Goal: Check status: Check status

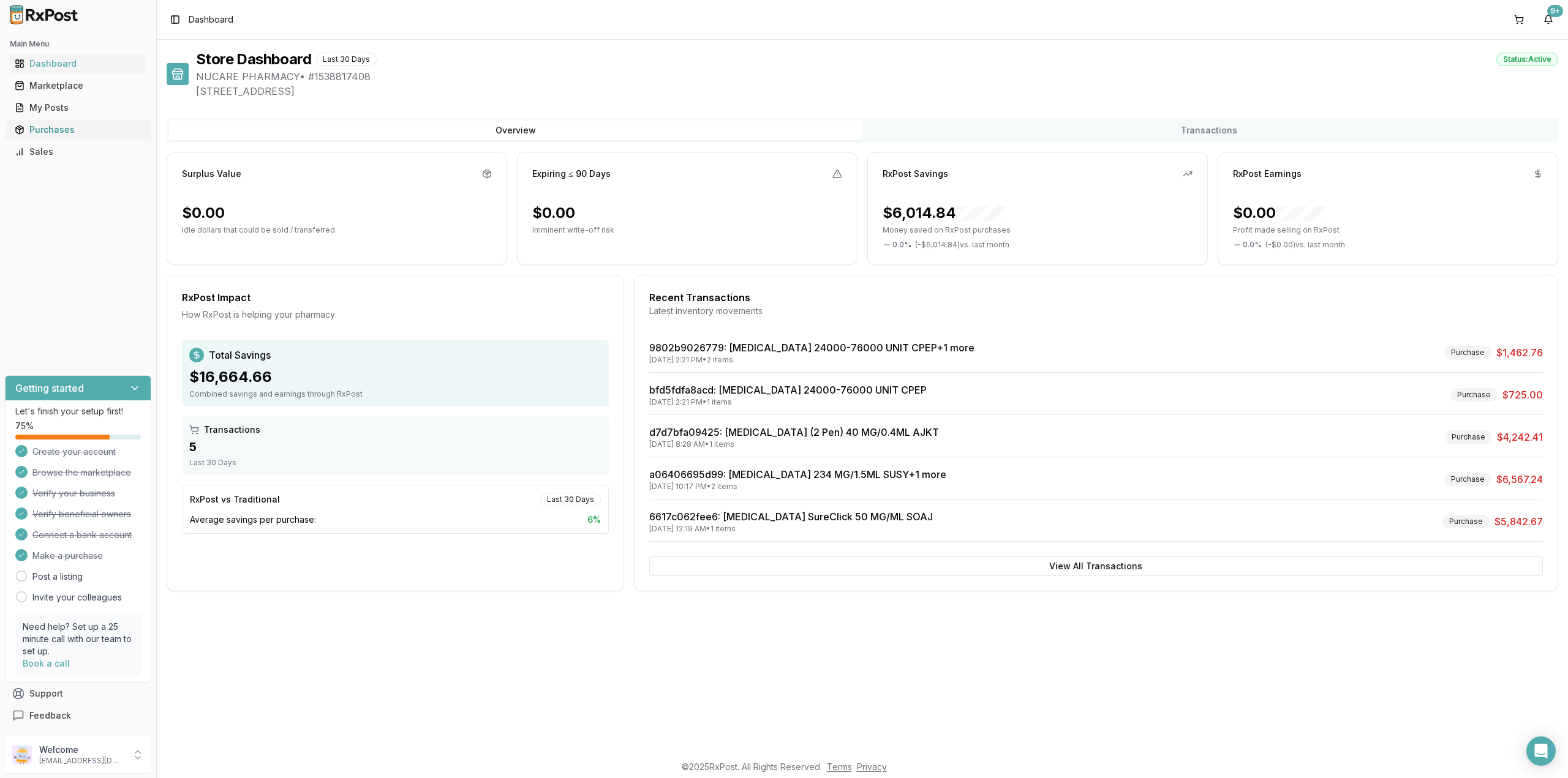
click at [32, 129] on div "Purchases" at bounding box center [78, 129] width 127 height 12
click at [53, 131] on div "Purchases" at bounding box center [78, 129] width 127 height 12
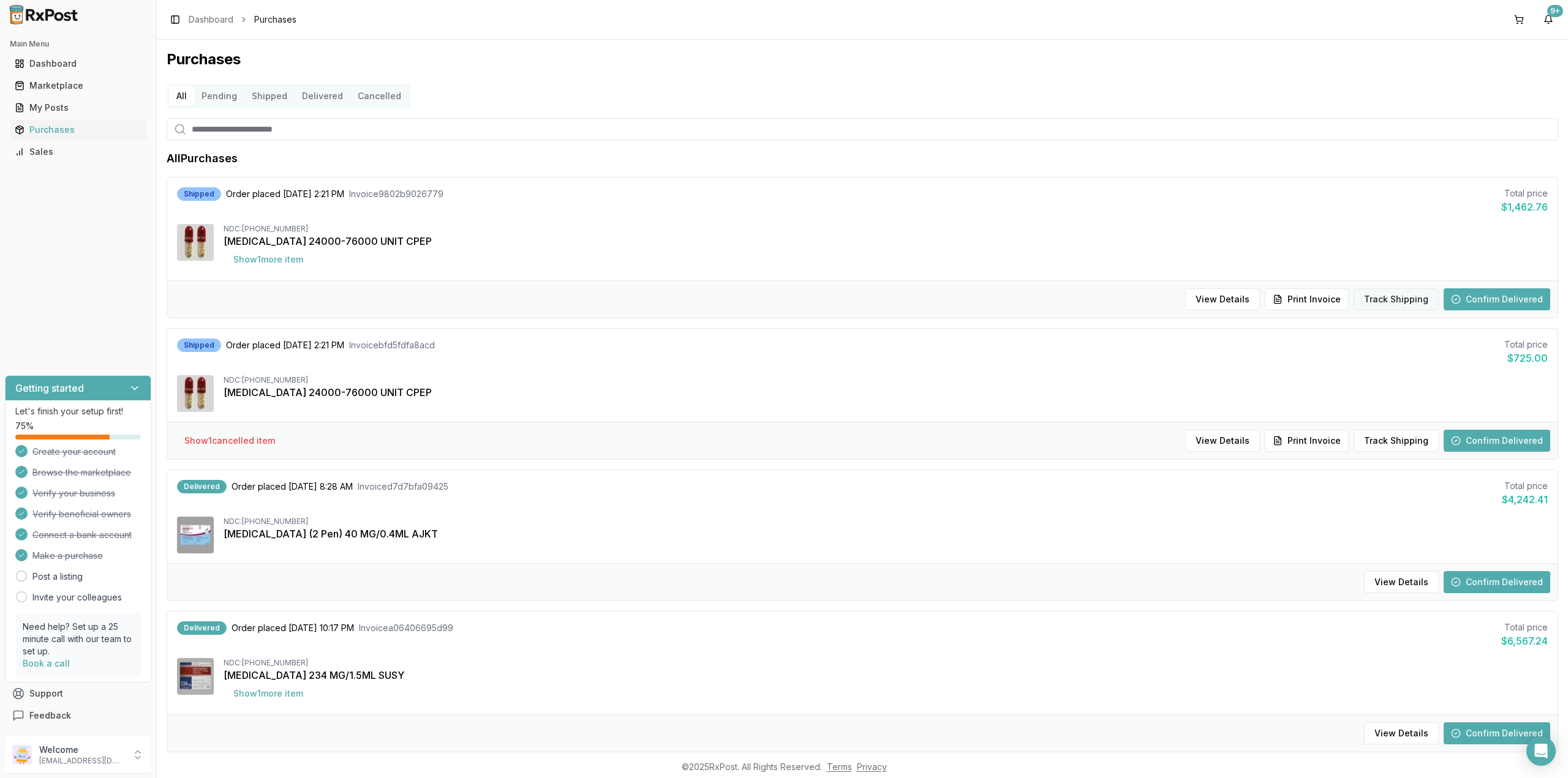
click at [1405, 293] on button "Track Shipping" at bounding box center [1396, 299] width 85 height 22
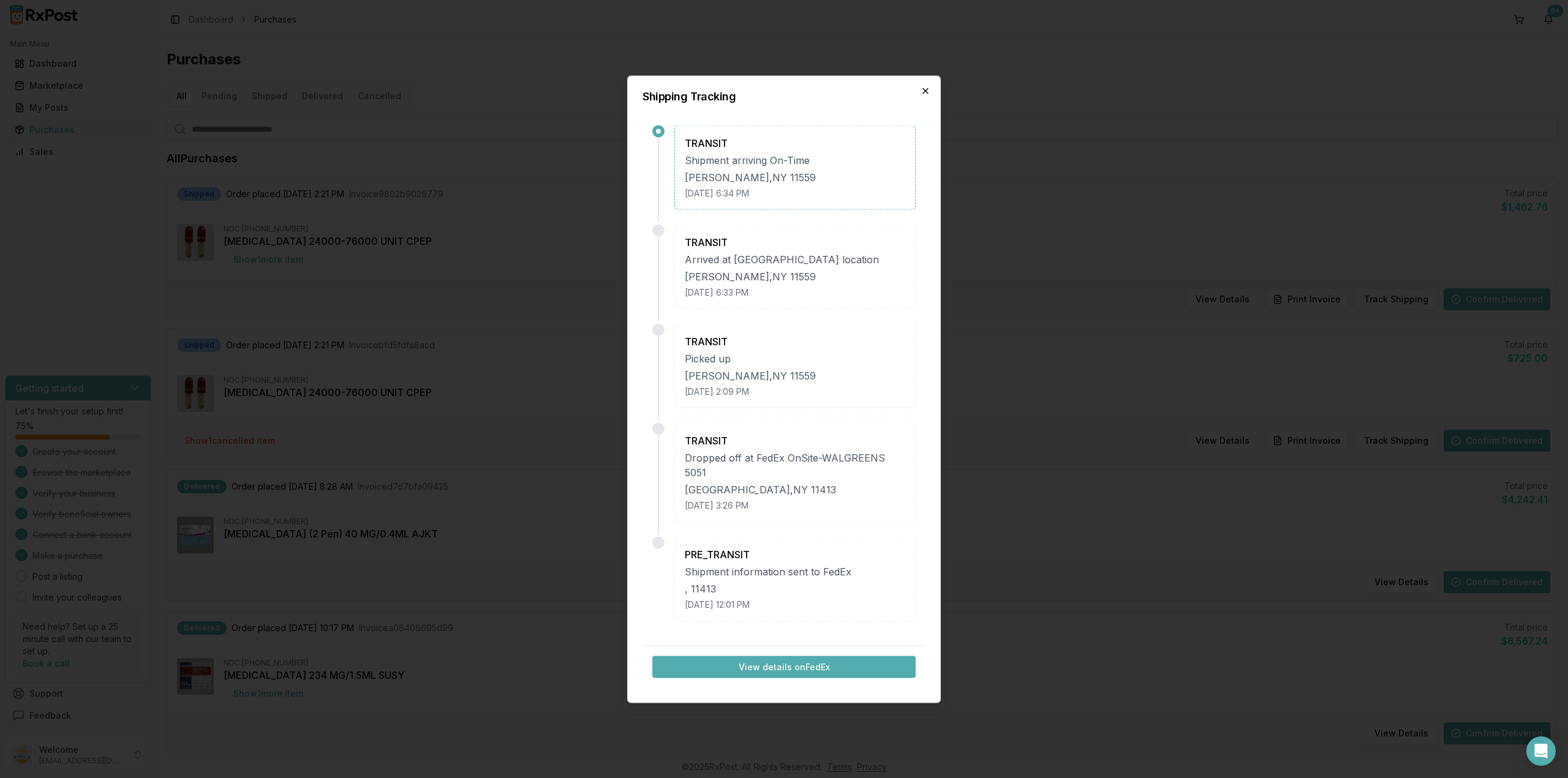
click at [921, 93] on icon "button" at bounding box center [925, 90] width 10 height 10
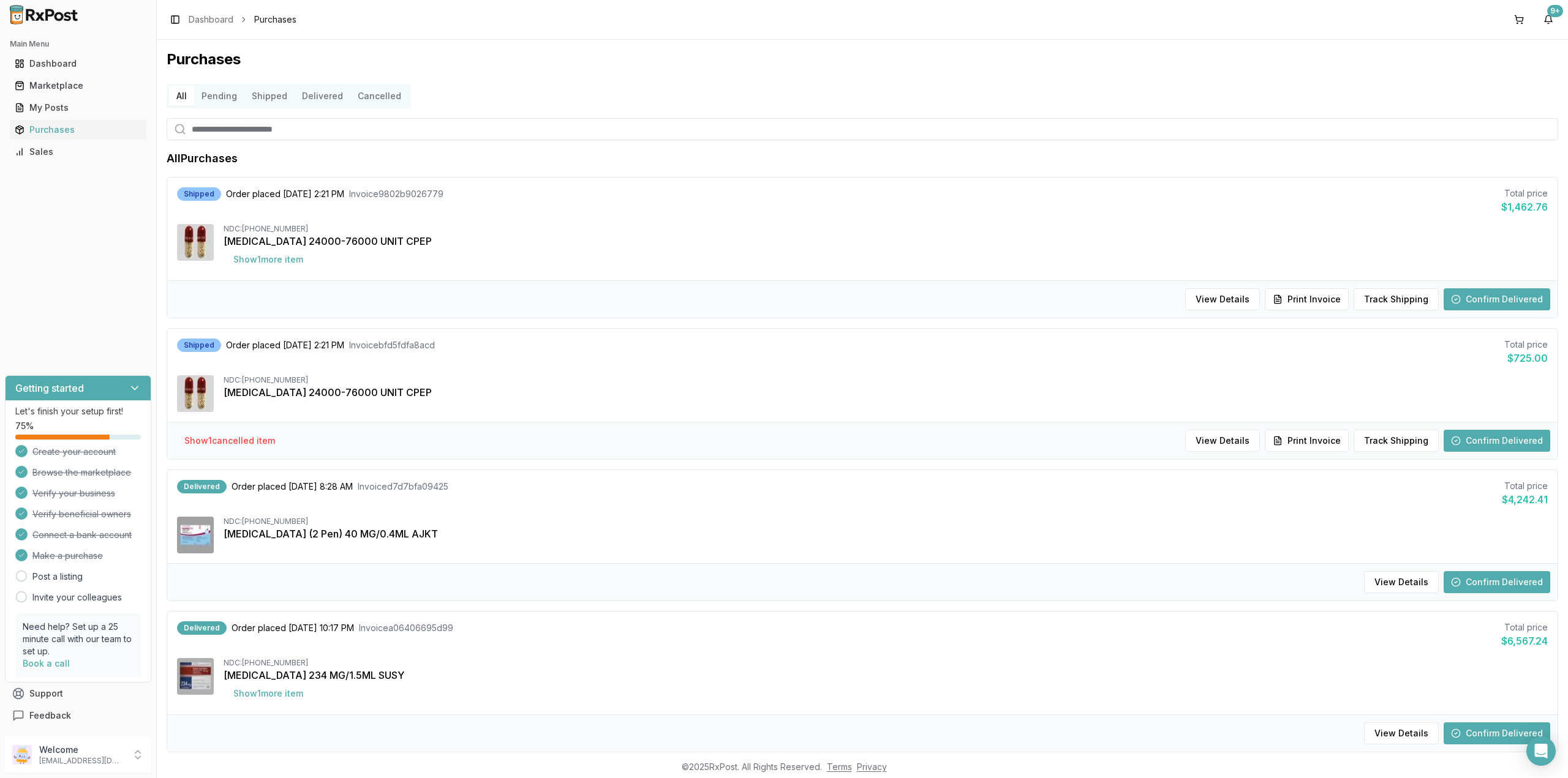
scroll to position [1, 0]
click at [459, 245] on div "[MEDICAL_DATA] 24000-76000 UNIT CPEP" at bounding box center [885, 241] width 1324 height 15
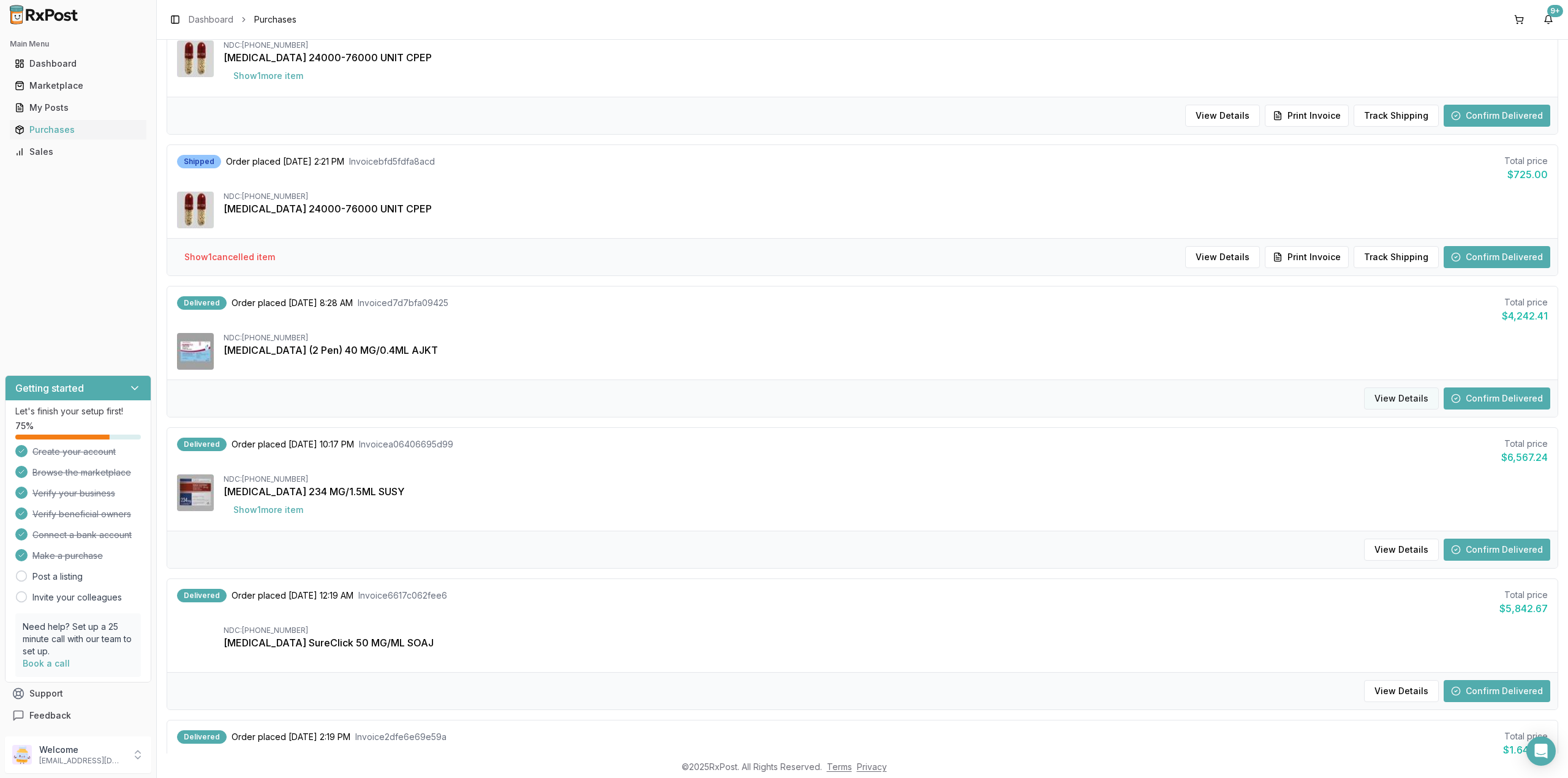
scroll to position [184, 0]
click at [1402, 398] on button "View Details" at bounding box center [1401, 398] width 75 height 22
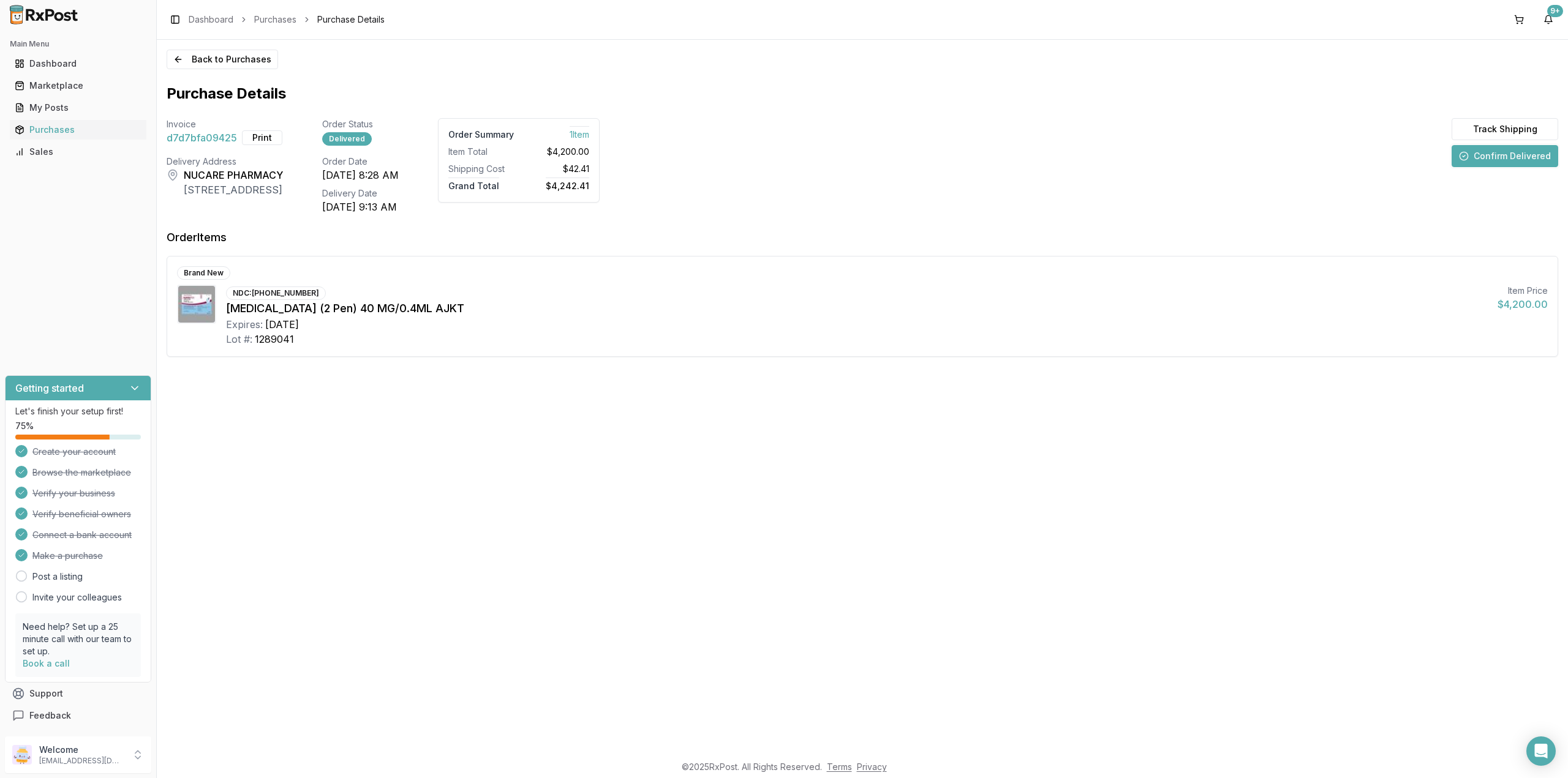
click at [179, 307] on img at bounding box center [196, 304] width 37 height 37
click at [191, 60] on button "Back to Purchases" at bounding box center [222, 59] width 111 height 19
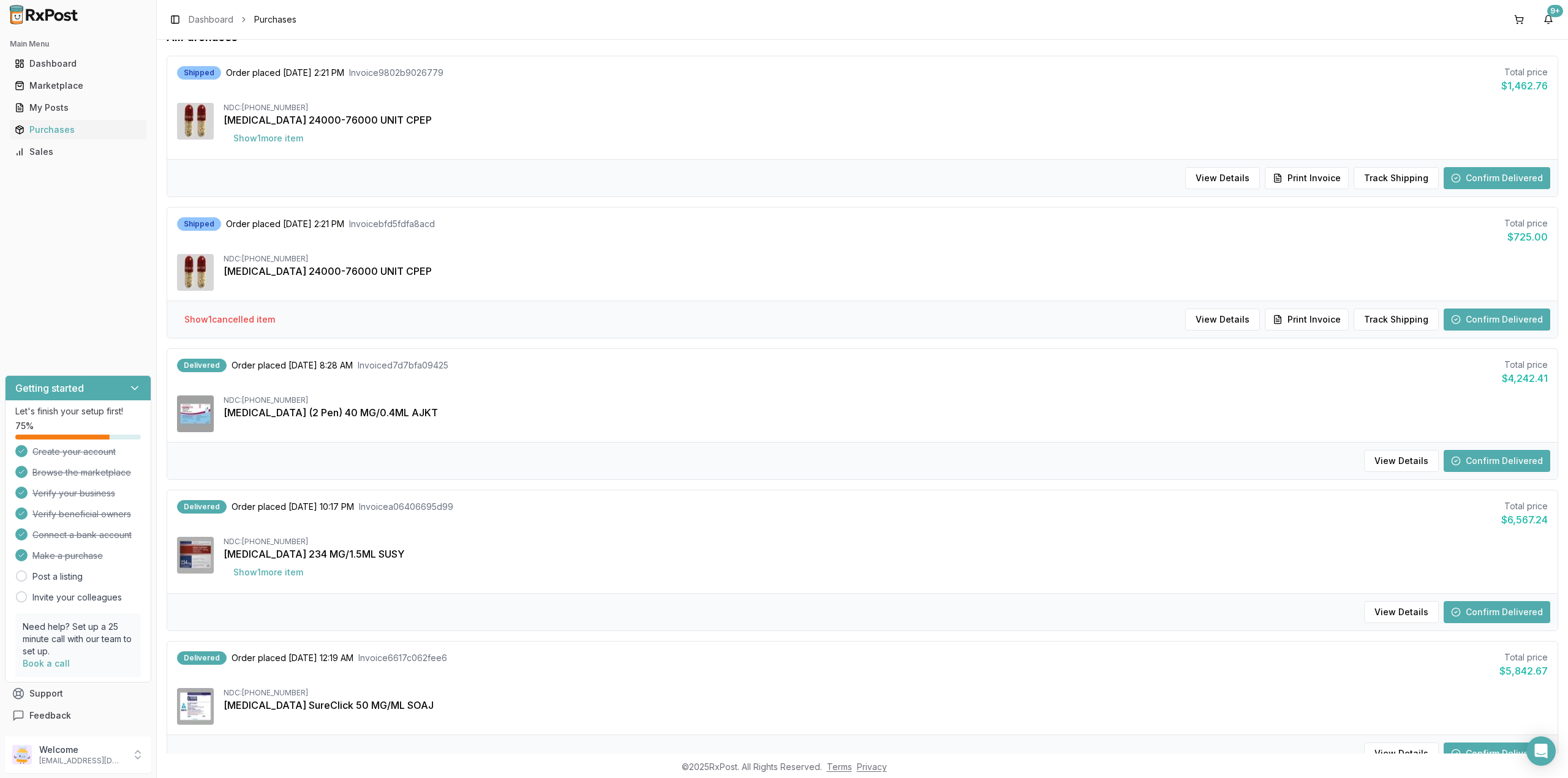
scroll to position [122, 0]
click at [762, 533] on div "Delivered Order placed [DATE] 10:17 PM Invoice a06406695d99 Total price $6,567.…" at bounding box center [863, 541] width 1390 height 103
click at [758, 433] on div "Delivered Order placed [DATE] 8:28 AM Invoice d7d7bfa09425 Total price $4,242.4…" at bounding box center [863, 394] width 1390 height 93
click at [758, 502] on div "Delivered Order placed [DATE] 10:17 PM Invoice a06406695d99 Total price $6,567.…" at bounding box center [862, 513] width 1370 height 27
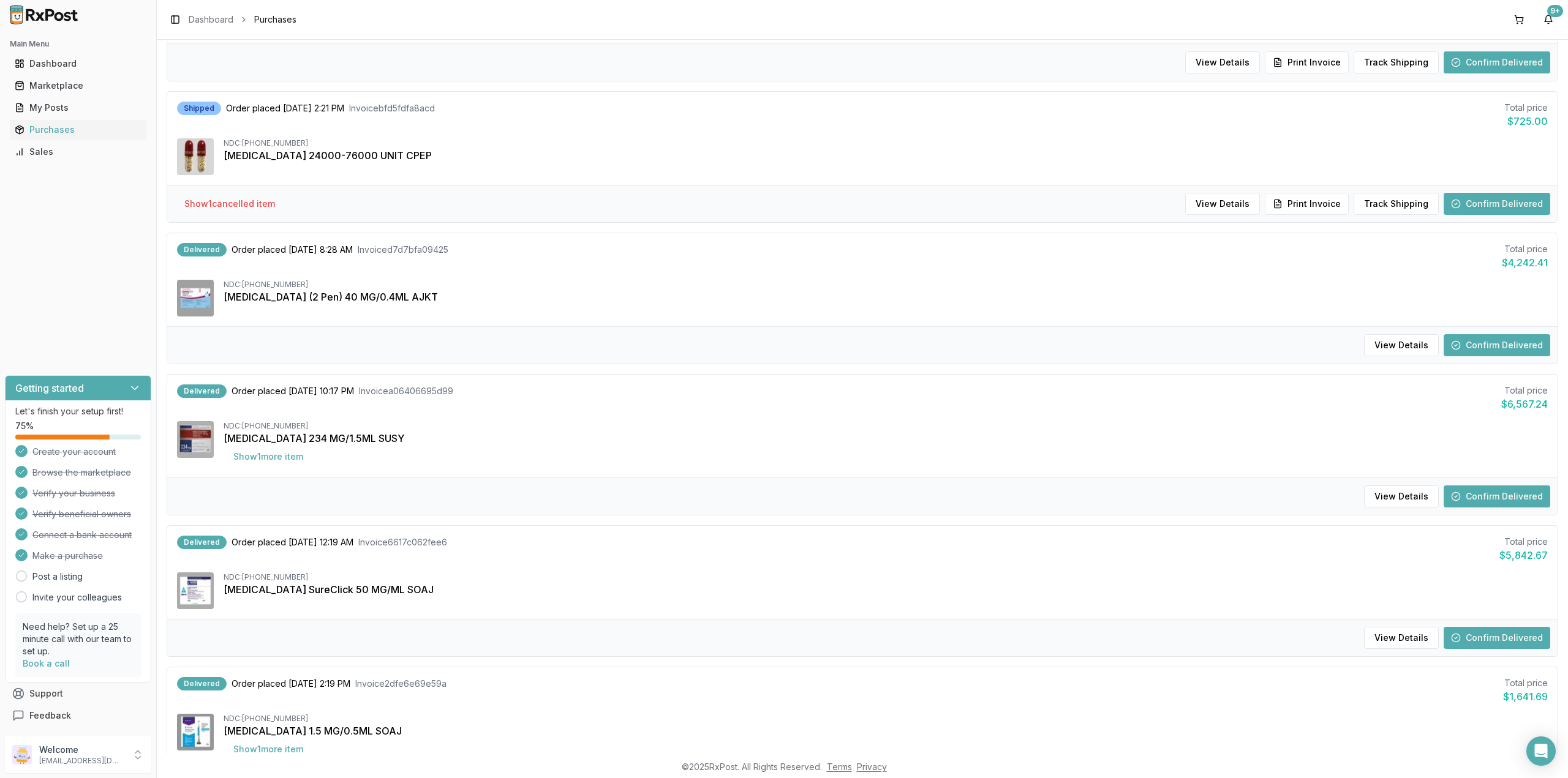
scroll to position [237, 0]
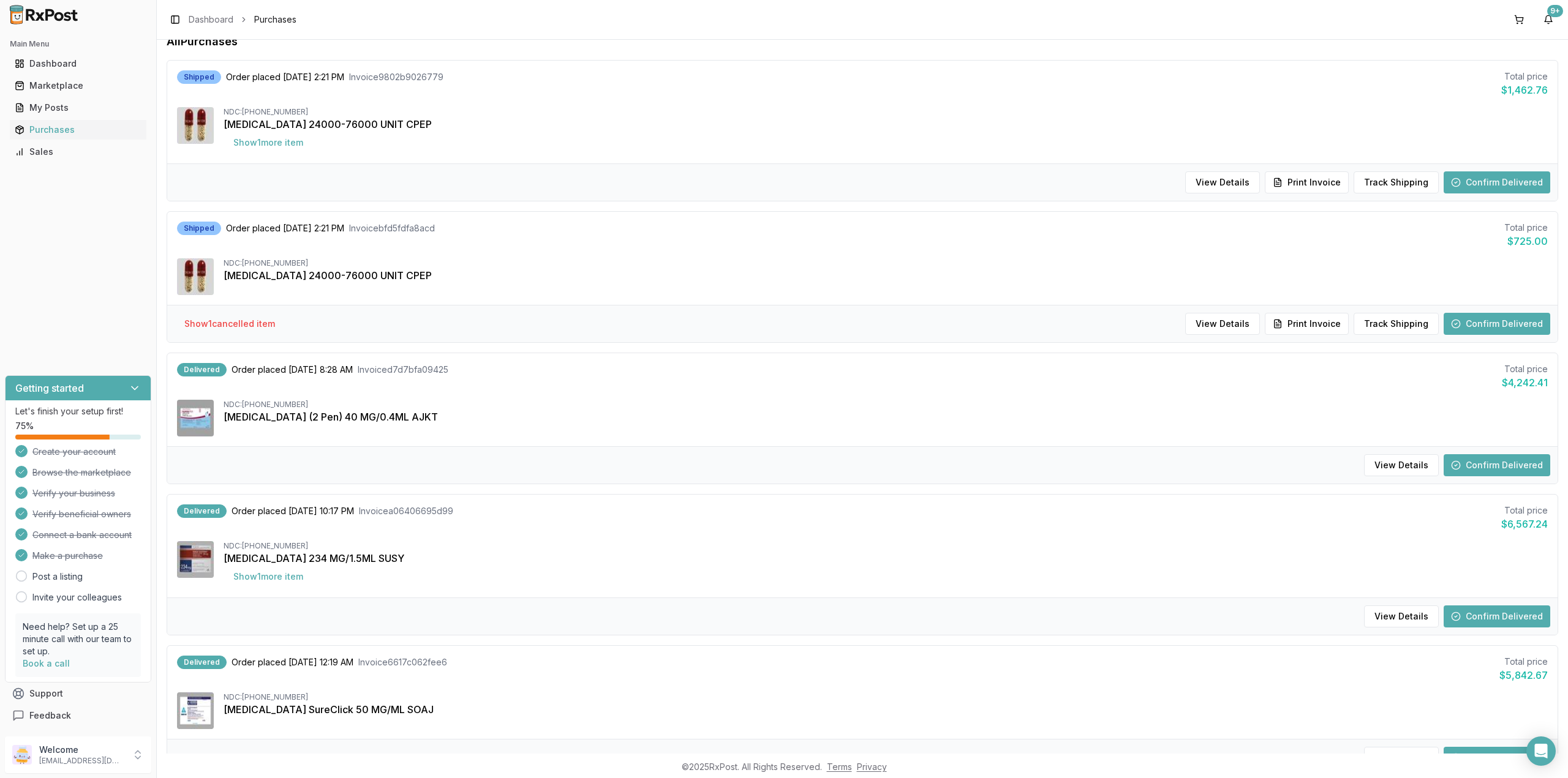
click at [204, 420] on img at bounding box center [195, 418] width 37 height 37
click at [701, 414] on div "[MEDICAL_DATA] (2 Pen) 40 MG/0.4ML AJKT" at bounding box center [885, 418] width 1324 height 15
click at [701, 415] on div "[MEDICAL_DATA] (2 Pen) 40 MG/0.4ML AJKT" at bounding box center [885, 418] width 1324 height 15
click at [747, 412] on div "[MEDICAL_DATA] (2 Pen) 40 MG/0.4ML AJKT" at bounding box center [885, 418] width 1324 height 15
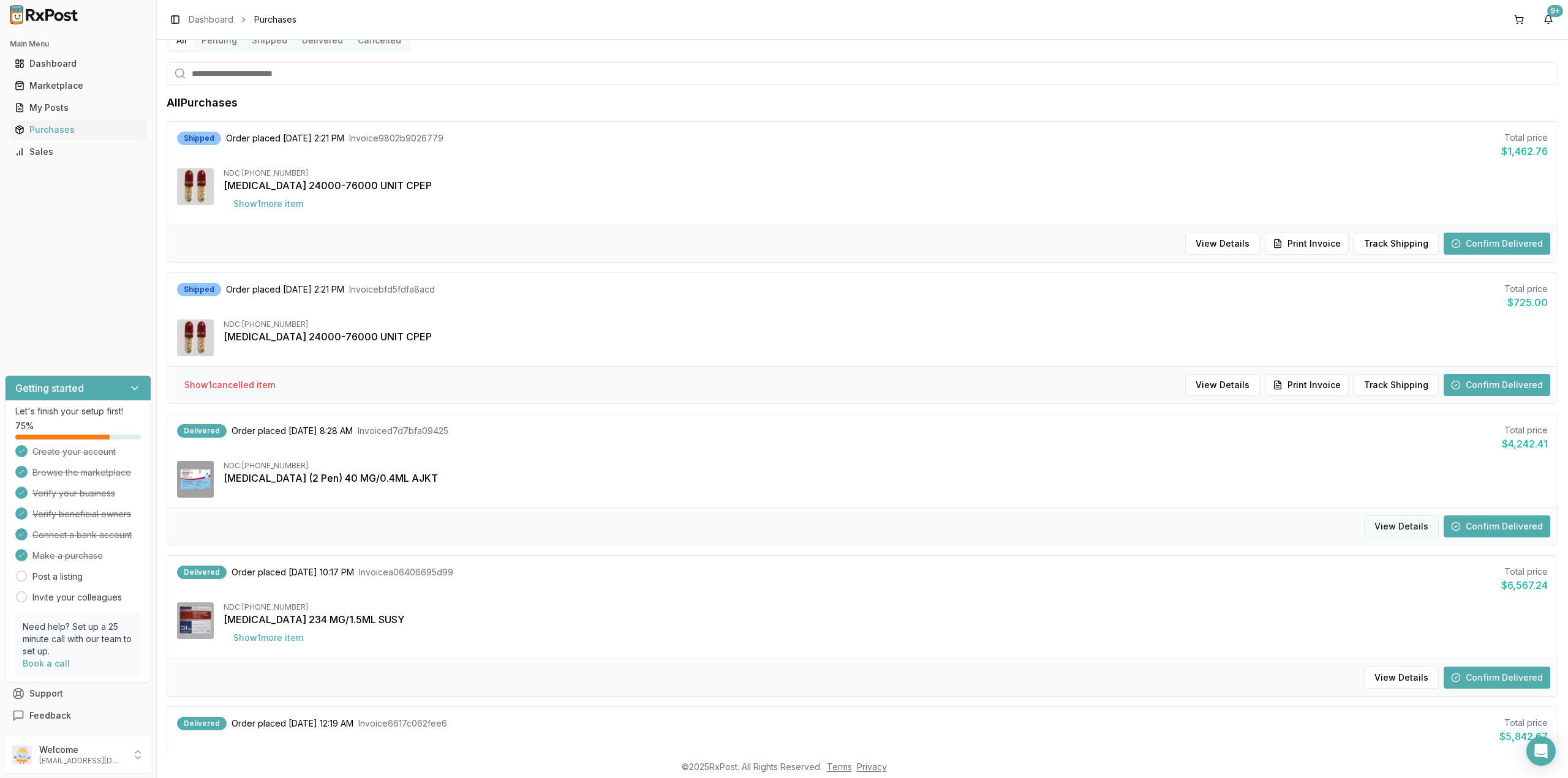
scroll to position [55, 0]
click at [1413, 534] on button "View Details" at bounding box center [1401, 527] width 75 height 22
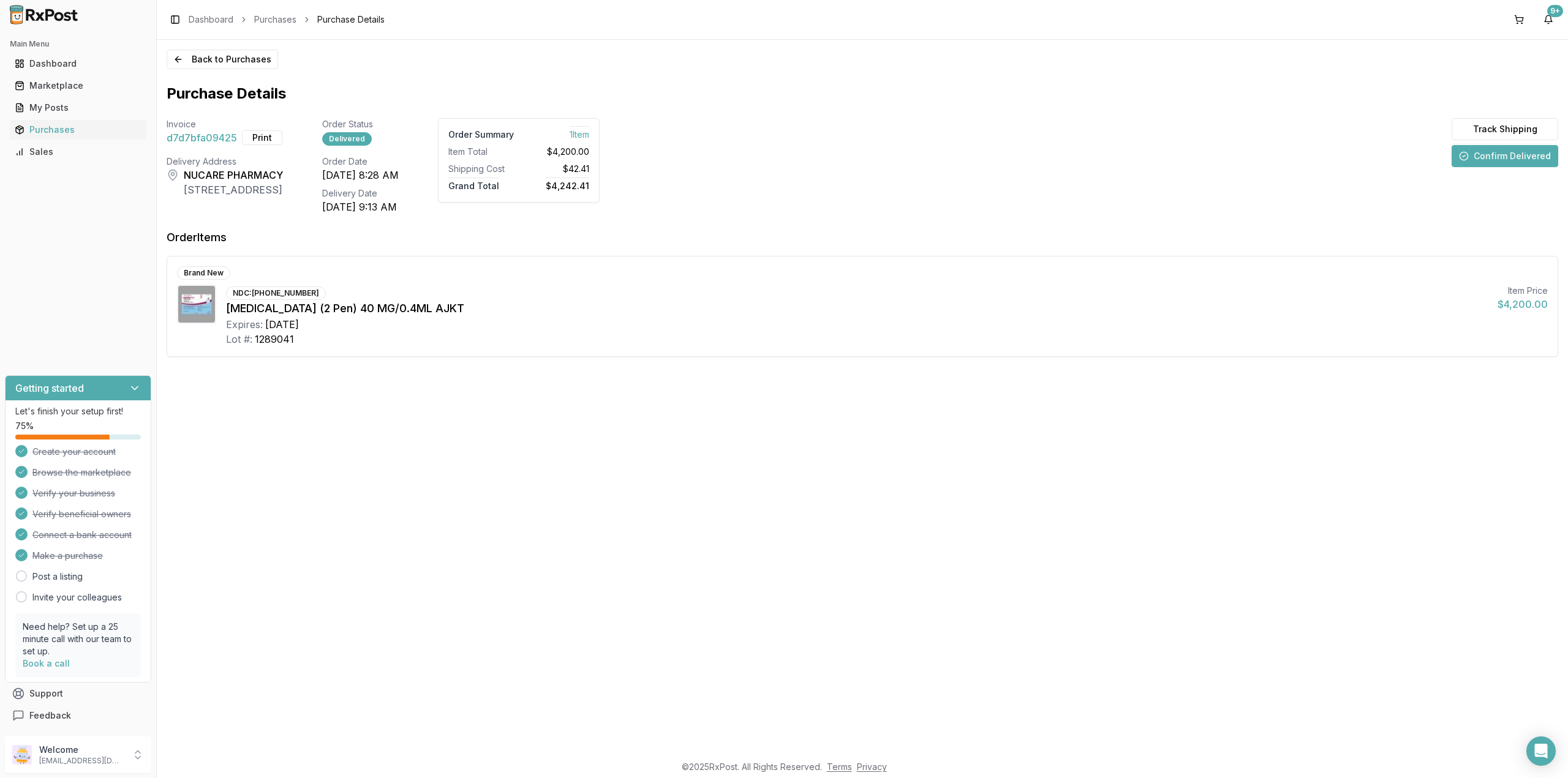
click at [388, 134] on div "Invoice d7d7bfa09425 Print Order Status Delivered Order Summary 1 Item Item Tot…" at bounding box center [383, 166] width 433 height 96
click at [372, 142] on div "Delivered" at bounding box center [346, 139] width 50 height 14
click at [1500, 129] on button "Track Shipping" at bounding box center [1505, 129] width 107 height 22
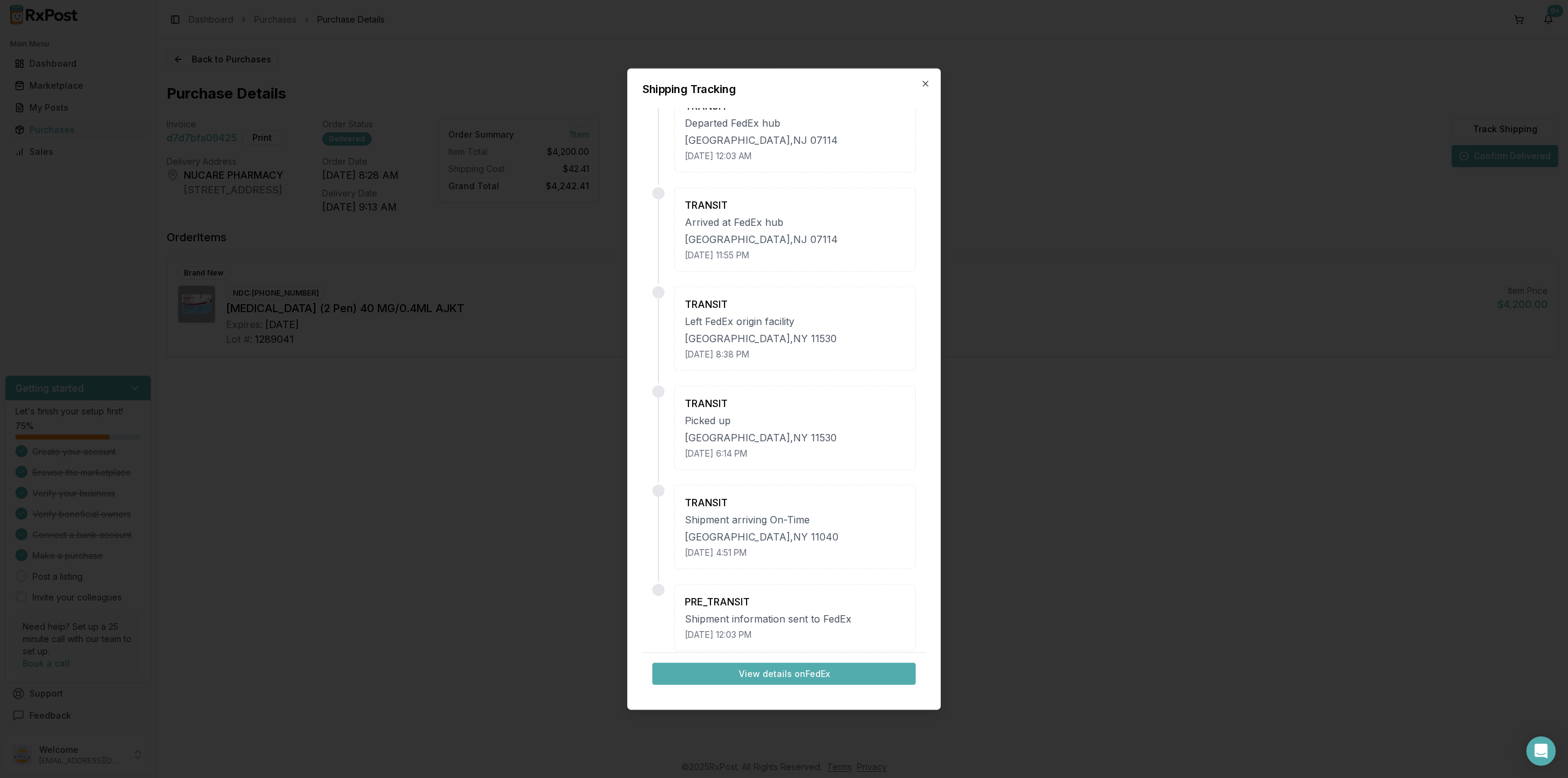
scroll to position [350, 0]
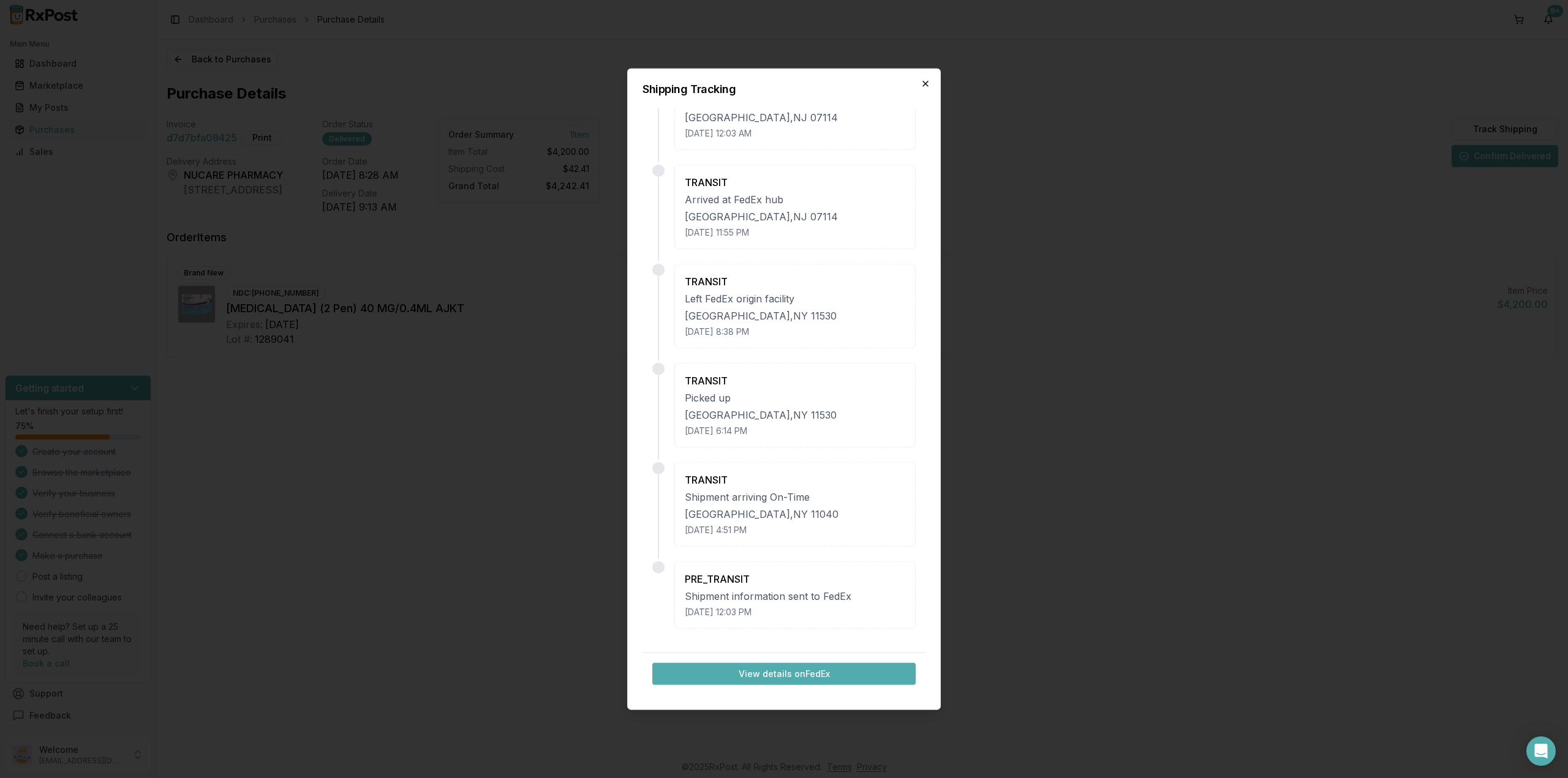
click at [926, 86] on icon "button" at bounding box center [925, 83] width 10 height 10
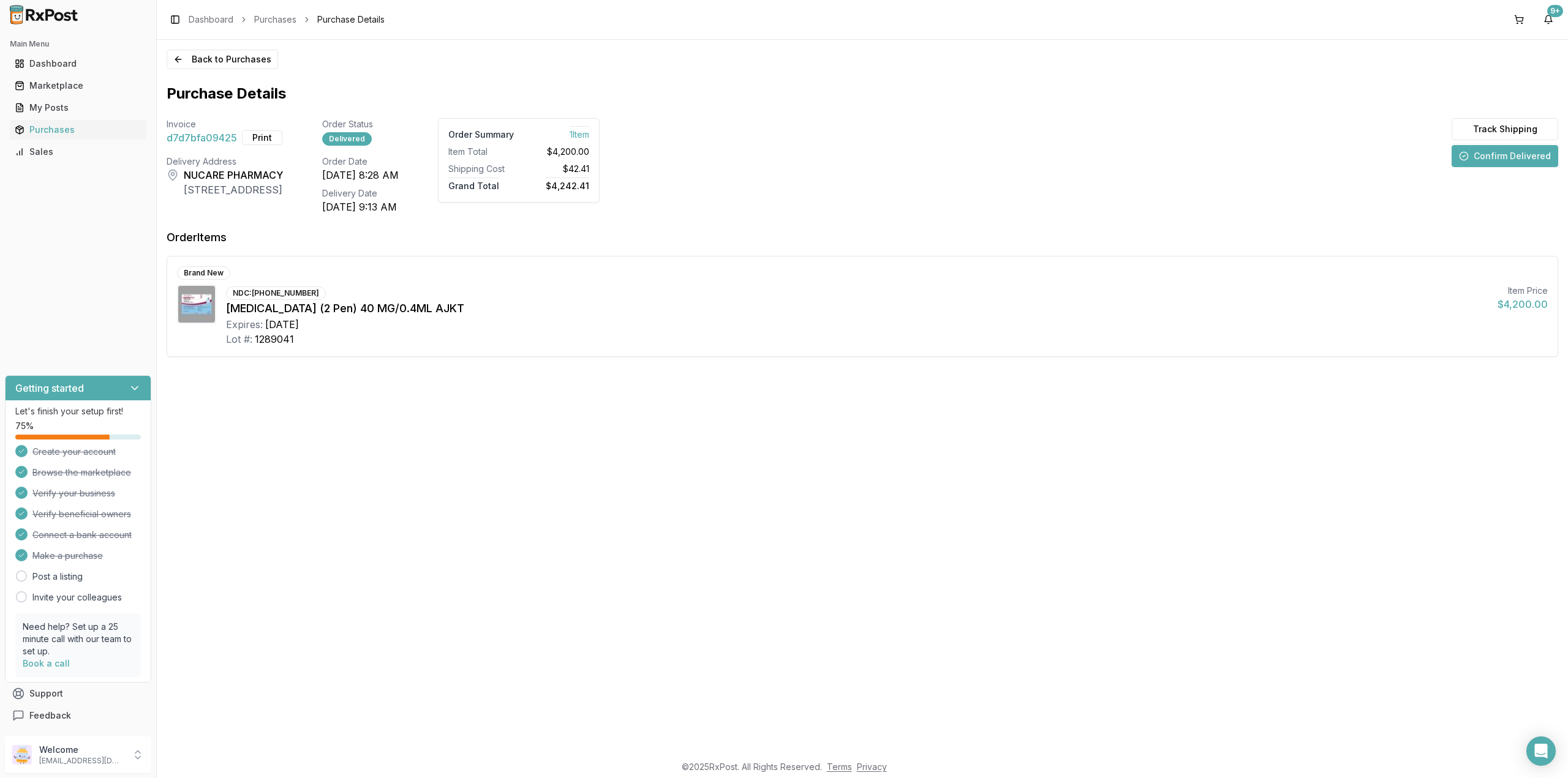
click at [1087, 195] on div "Invoice d7d7bfa09425 Print Order Status Delivered Order Summary 1 Item Item Tot…" at bounding box center [863, 166] width 1392 height 96
click at [32, 59] on div "Dashboard" at bounding box center [78, 63] width 127 height 12
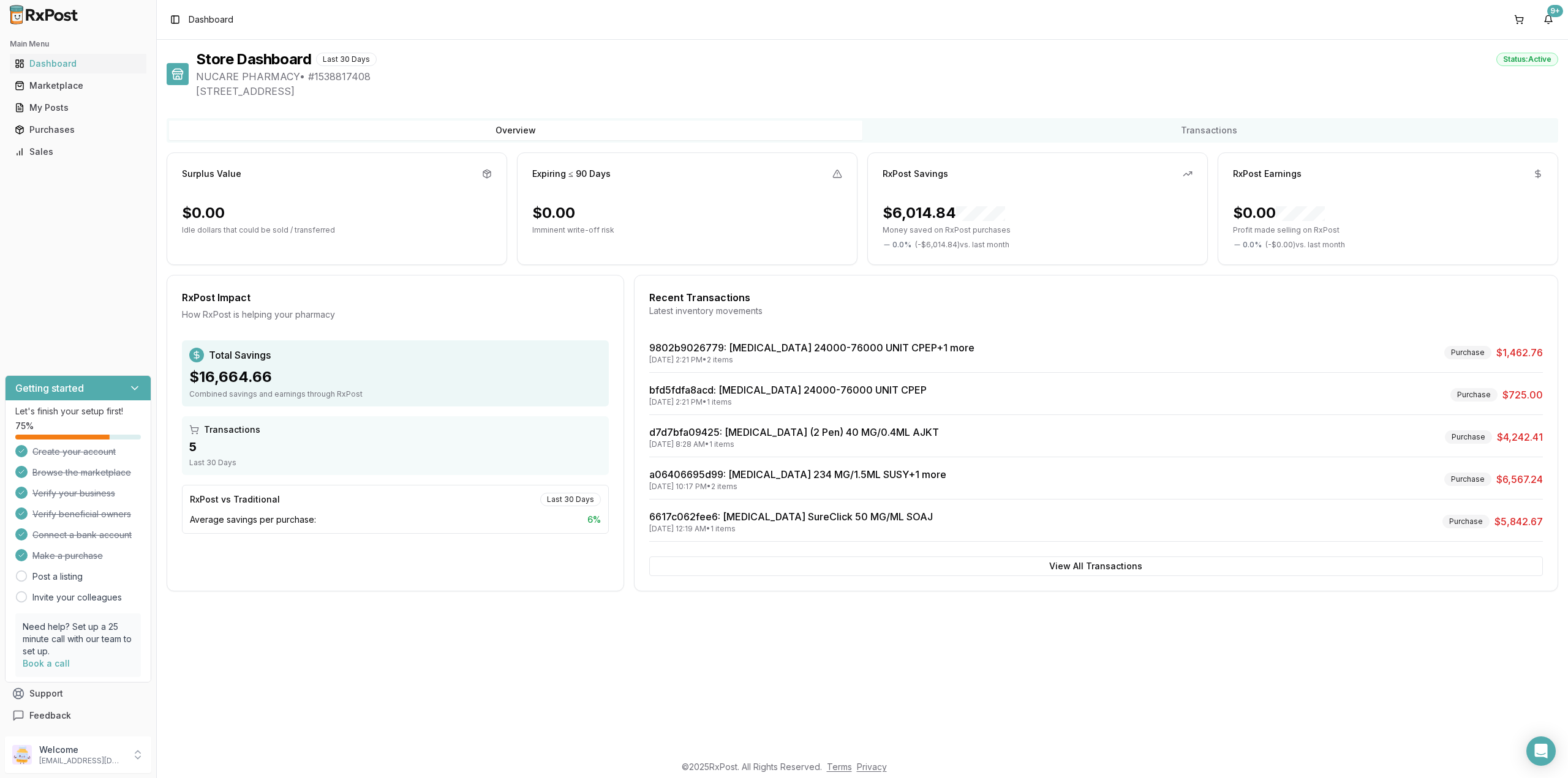
click at [935, 199] on div "RxPost Savings $6,014.84 Money saved on RxPost purchases 0.0 % ( - $6,014.84 ) …" at bounding box center [1037, 208] width 341 height 113
click at [1250, 194] on div "RxPost Earnings $0.00 Profit made selling on RxPost 0.0 % ( - $0.00 ) vs. last …" at bounding box center [1388, 208] width 341 height 113
click at [32, 154] on div "Sales" at bounding box center [78, 151] width 127 height 12
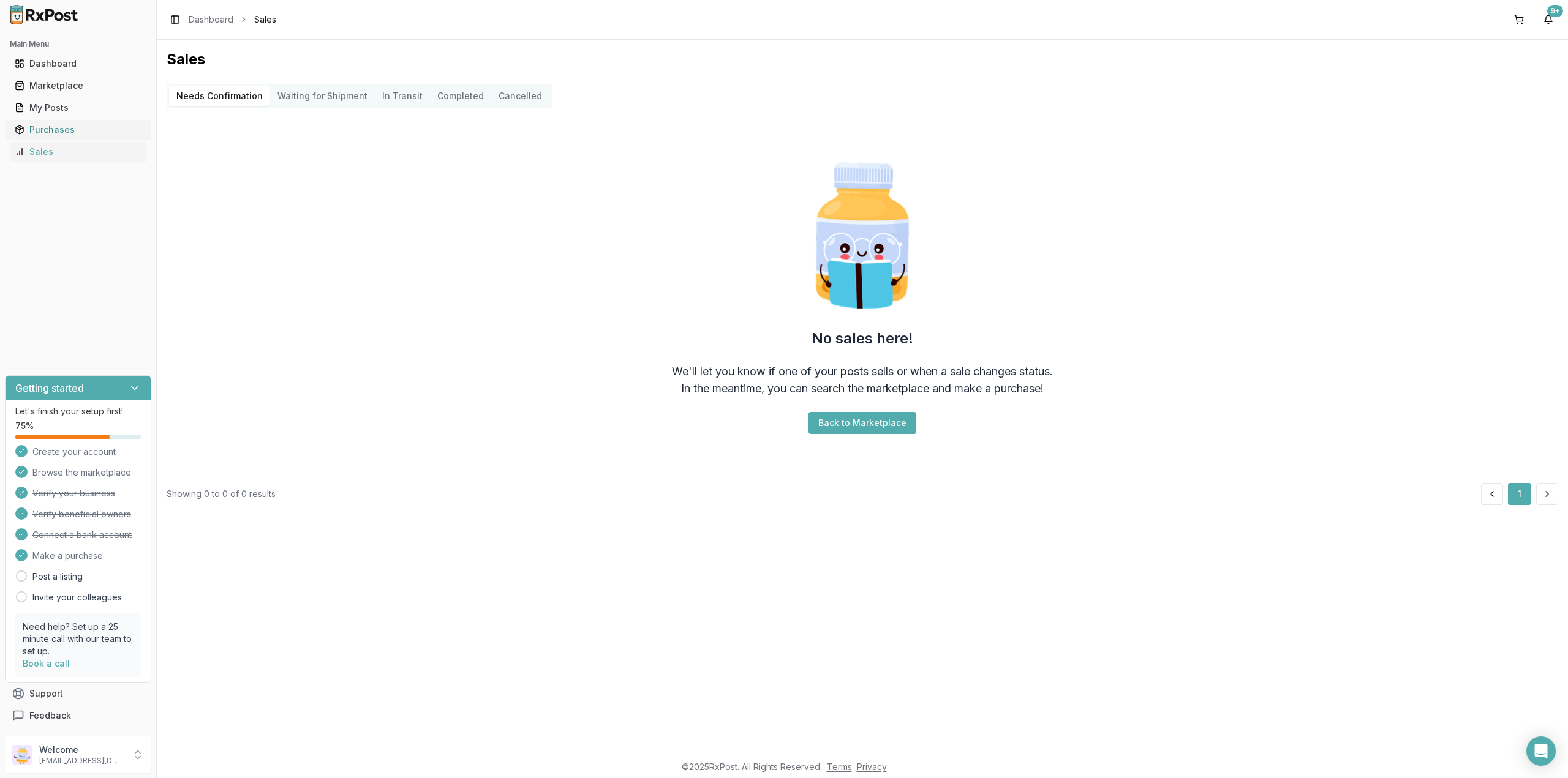
click at [55, 133] on div "Purchases" at bounding box center [78, 129] width 127 height 12
